Goal: Navigation & Orientation: Find specific page/section

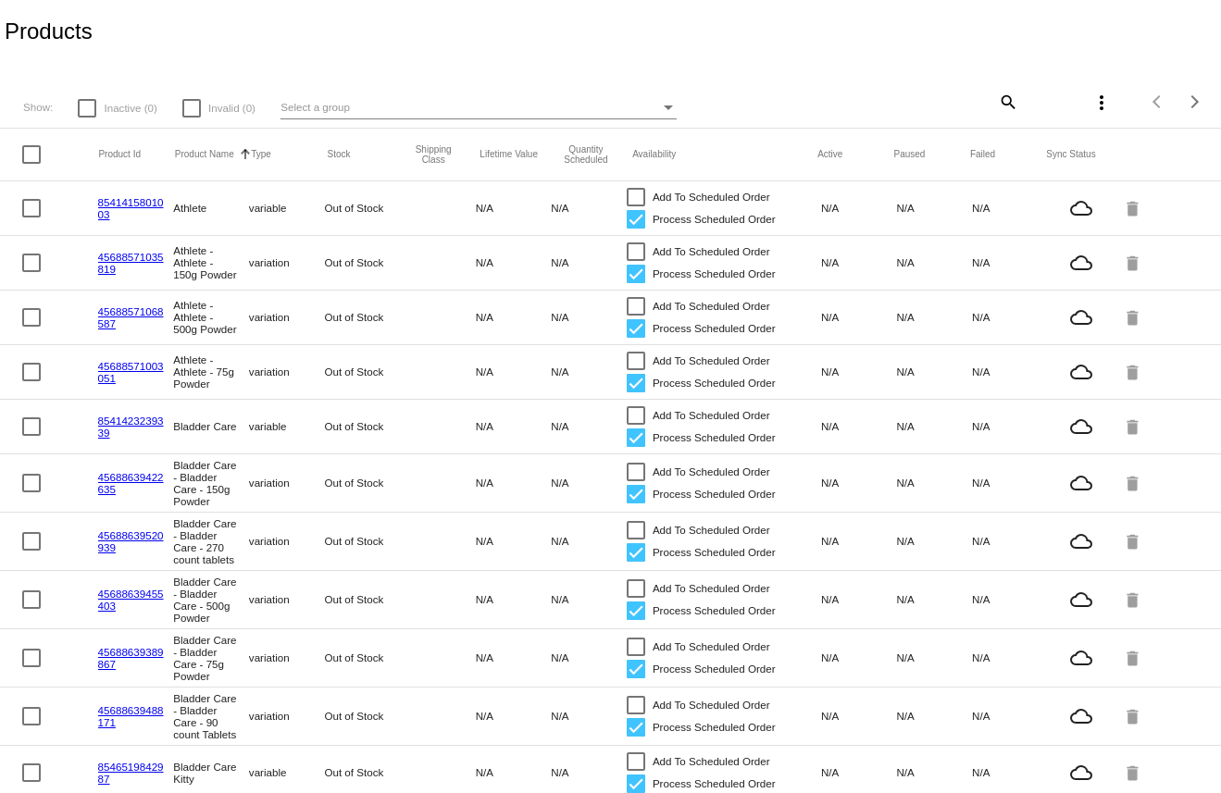
click at [1093, 102] on mat-icon "more_vert" at bounding box center [1102, 103] width 22 height 22
click at [817, 51] on div at bounding box center [610, 396] width 1221 height 793
click at [1091, 103] on mat-icon "more_vert" at bounding box center [1102, 103] width 22 height 22
click at [873, 33] on div at bounding box center [610, 396] width 1221 height 793
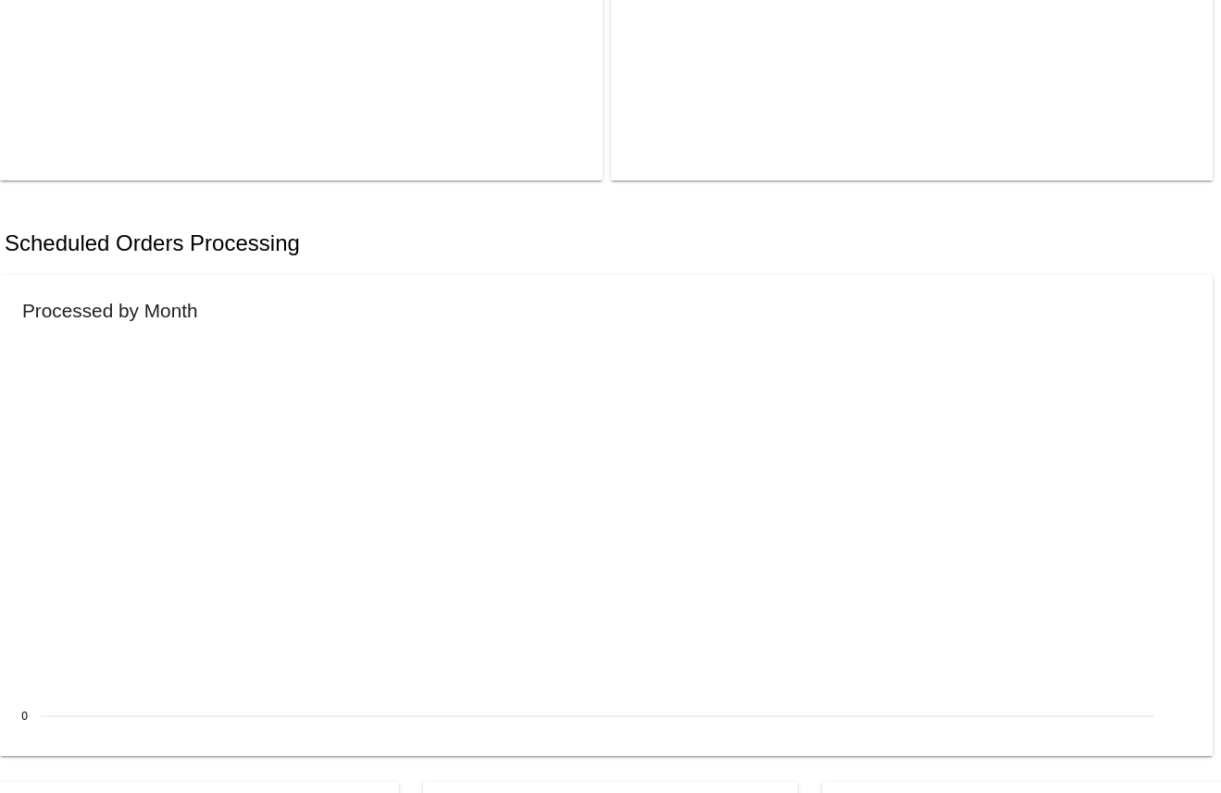
scroll to position [685, 0]
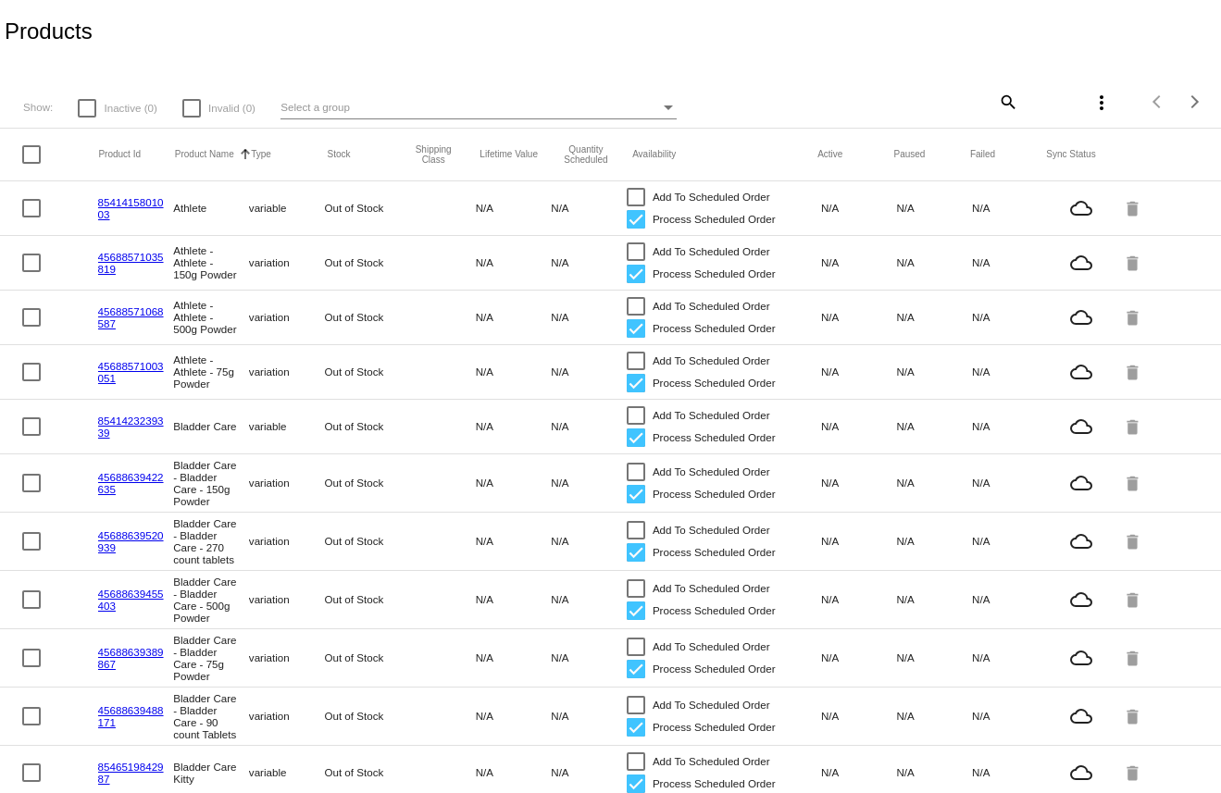
click at [1091, 94] on mat-icon "more_vert" at bounding box center [1102, 103] width 22 height 22
click at [704, 40] on div at bounding box center [610, 396] width 1221 height 793
